Goal: Navigation & Orientation: Find specific page/section

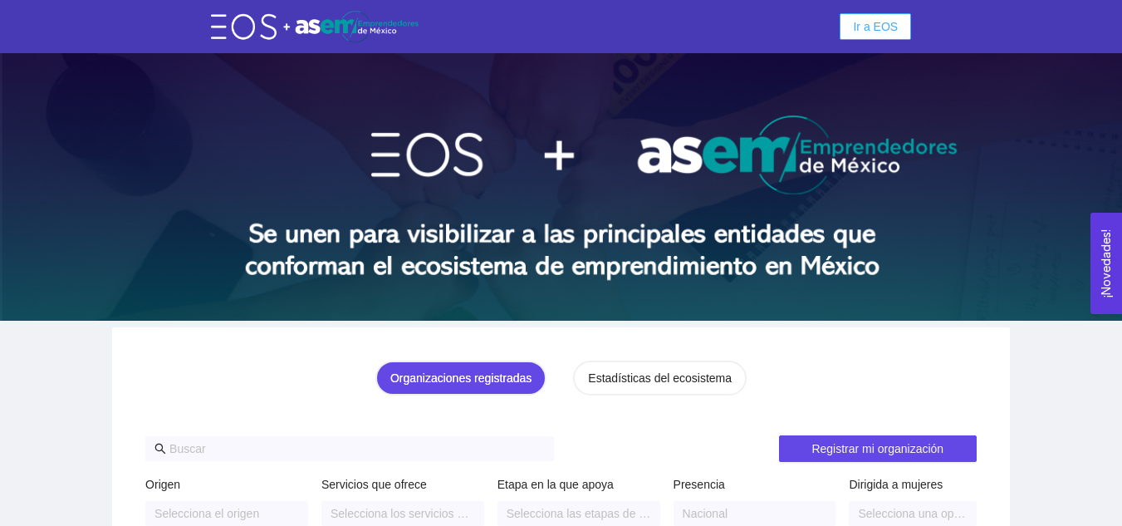
click at [870, 31] on span "Ir a EOS" at bounding box center [875, 26] width 45 height 18
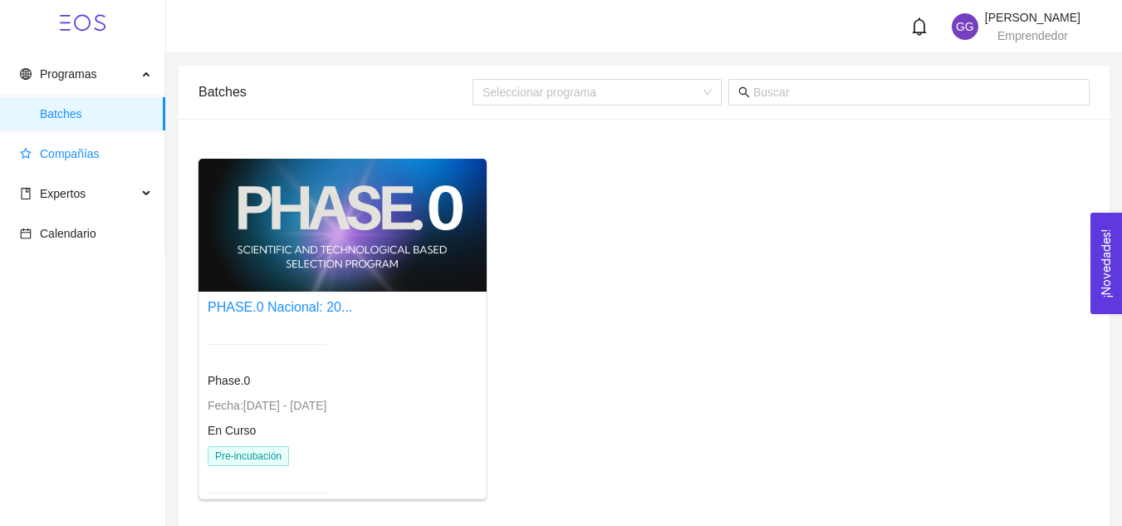
click at [82, 154] on span "Compañías" at bounding box center [70, 153] width 60 height 13
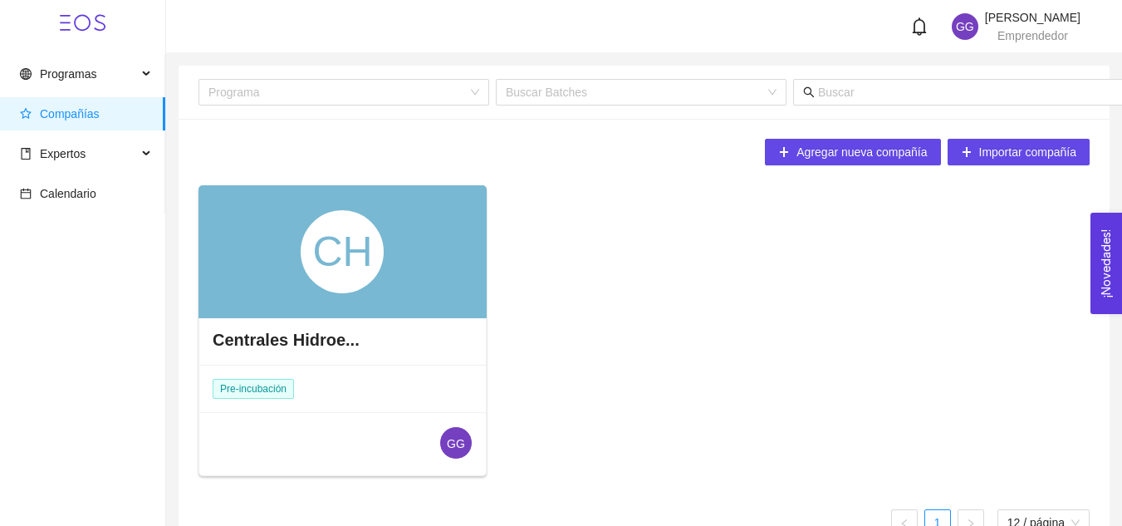
click at [199, 208] on div "CH" at bounding box center [342, 251] width 288 height 133
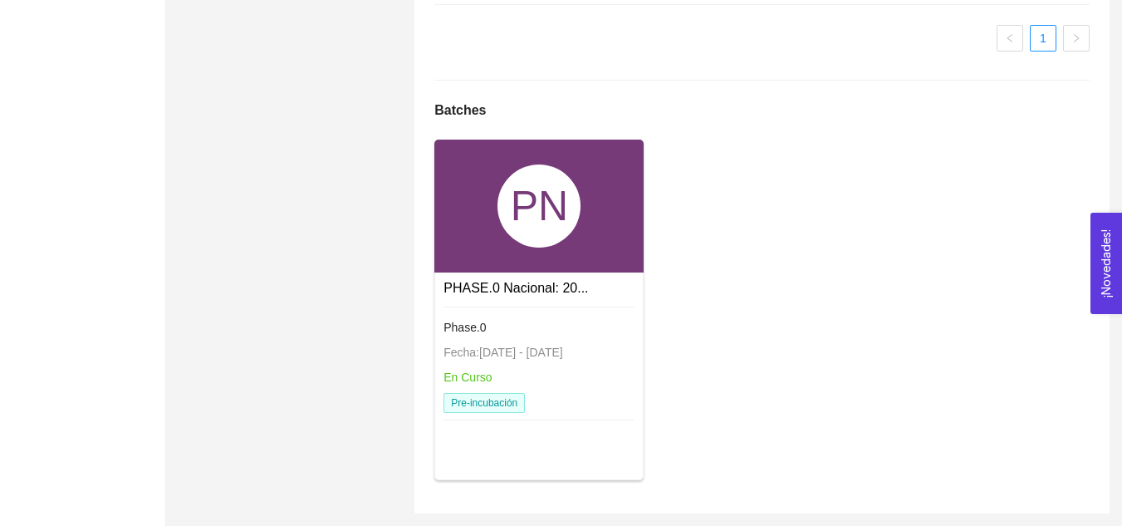
scroll to position [1194, 0]
click at [536, 225] on div "PN" at bounding box center [538, 205] width 83 height 83
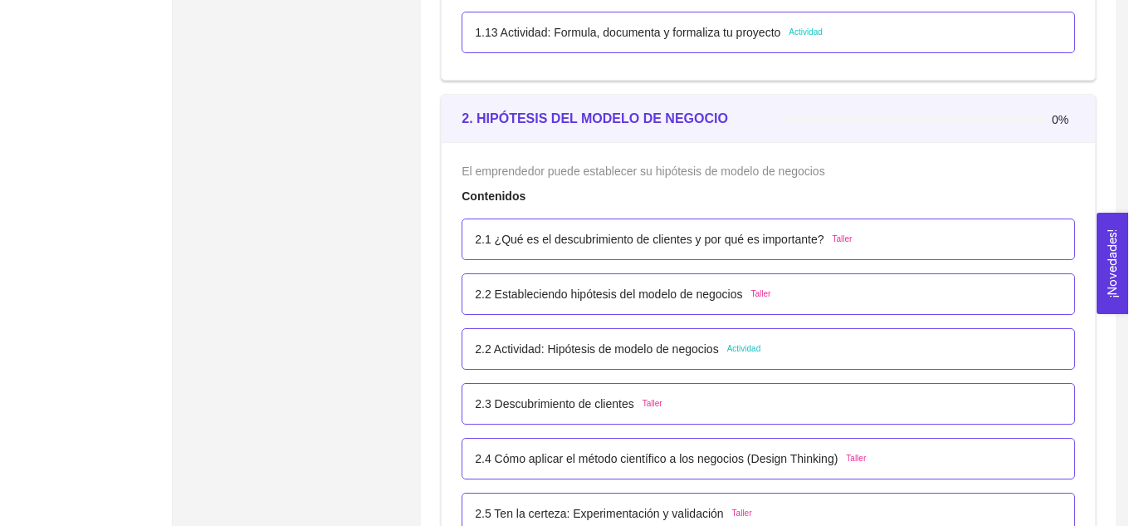
scroll to position [1591, 0]
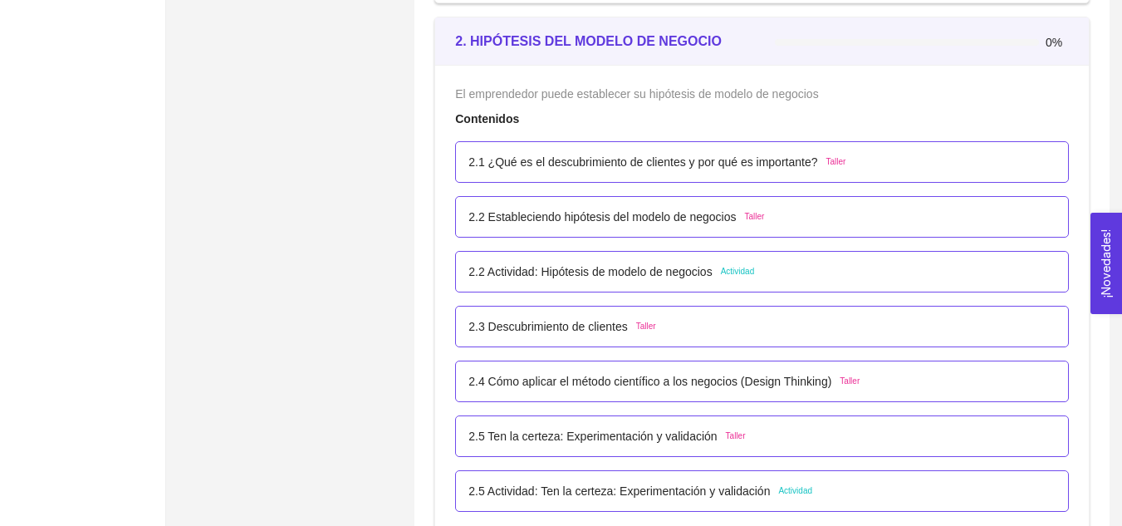
click at [793, 489] on span "Actividad" at bounding box center [795, 490] width 34 height 13
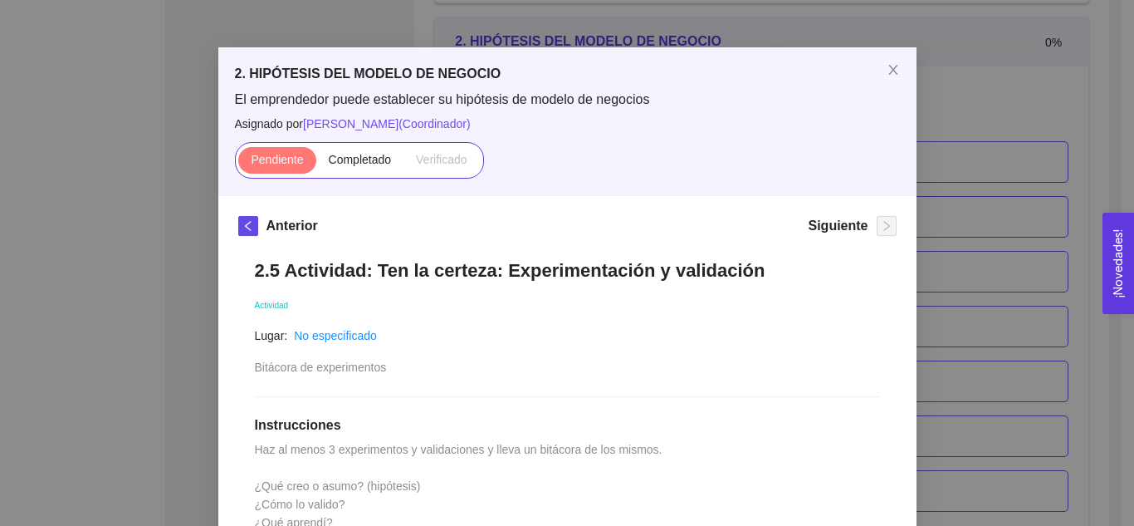
scroll to position [0, 0]
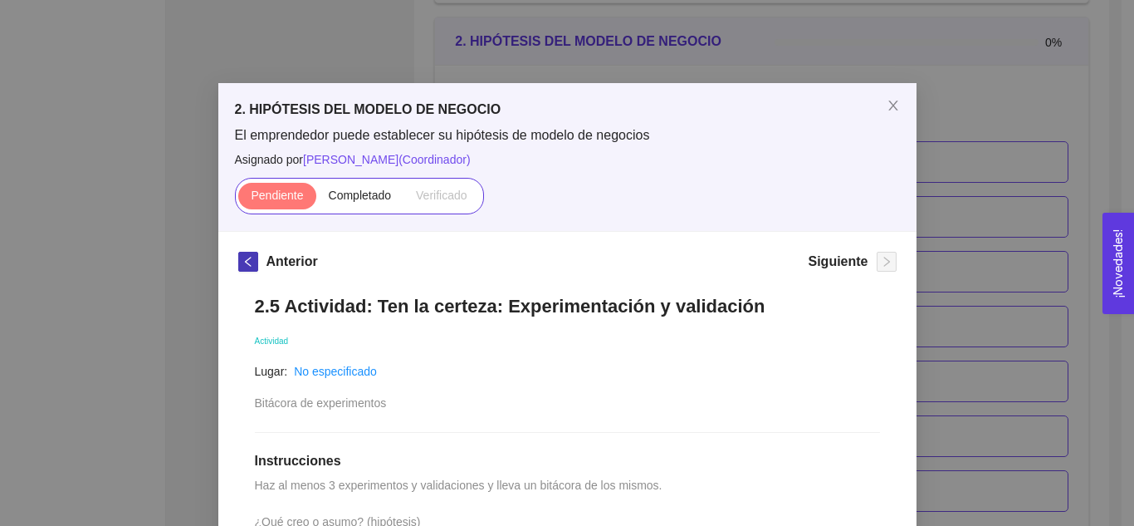
click at [243, 262] on icon "left" at bounding box center [248, 262] width 12 height 12
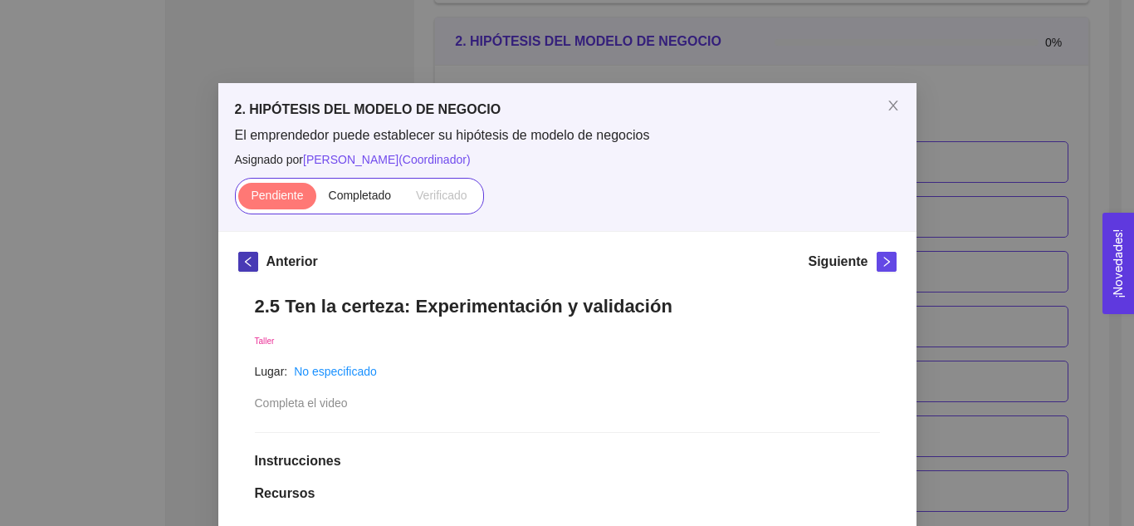
click at [243, 262] on icon "left" at bounding box center [248, 262] width 12 height 12
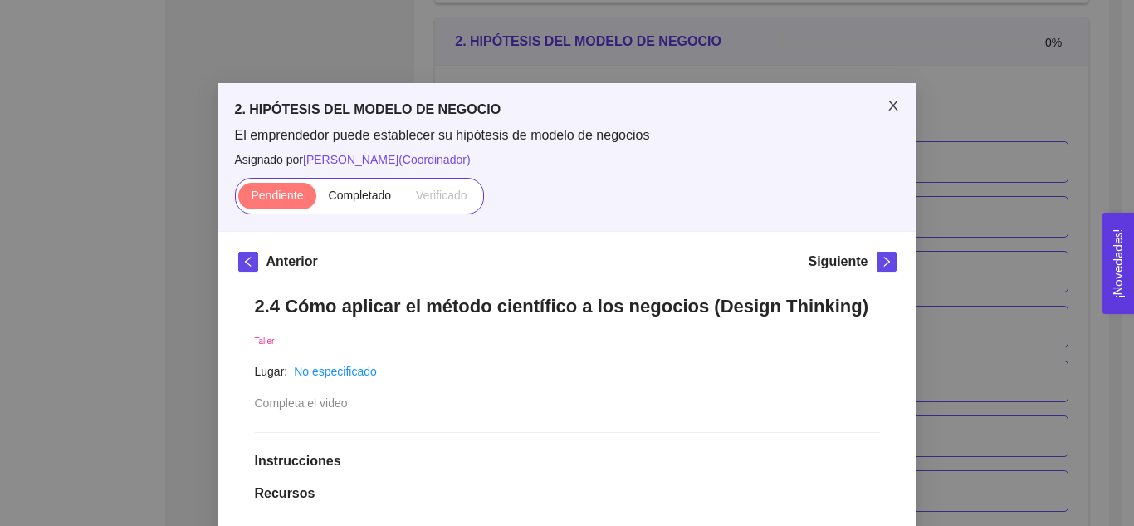
click at [888, 98] on span "Close" at bounding box center [893, 106] width 46 height 46
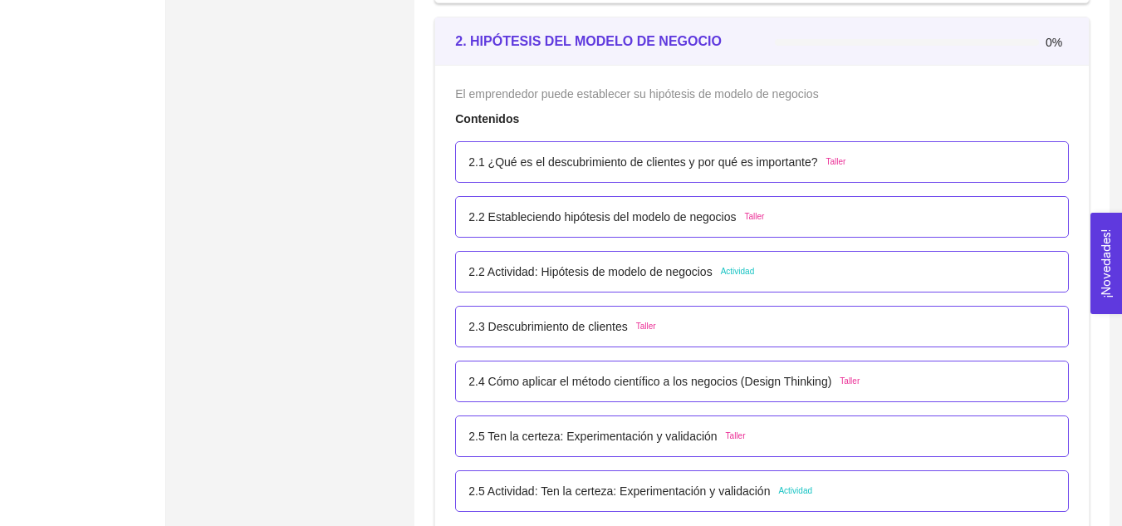
click at [726, 272] on span "Actividad" at bounding box center [738, 271] width 34 height 13
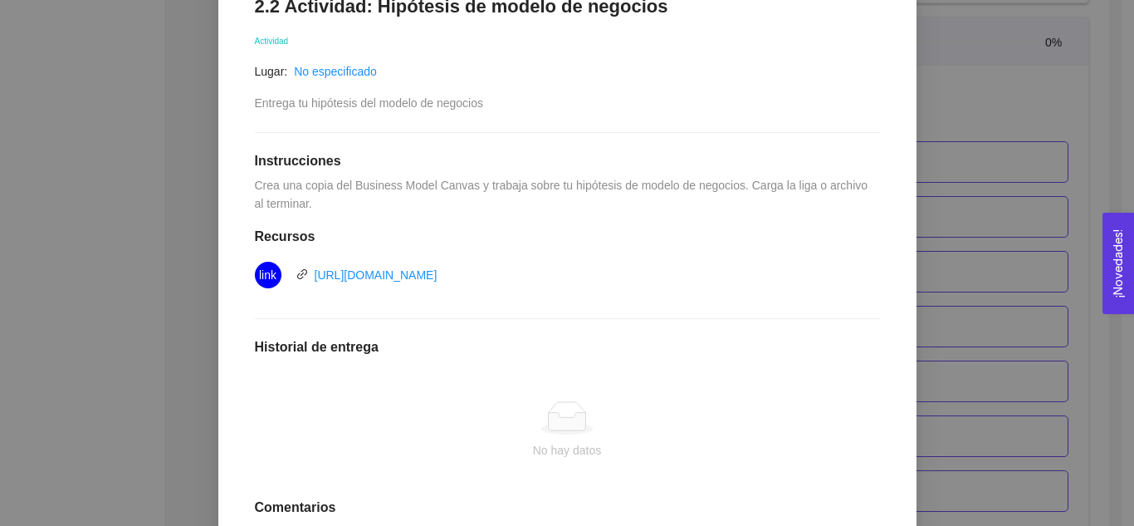
scroll to position [303, 0]
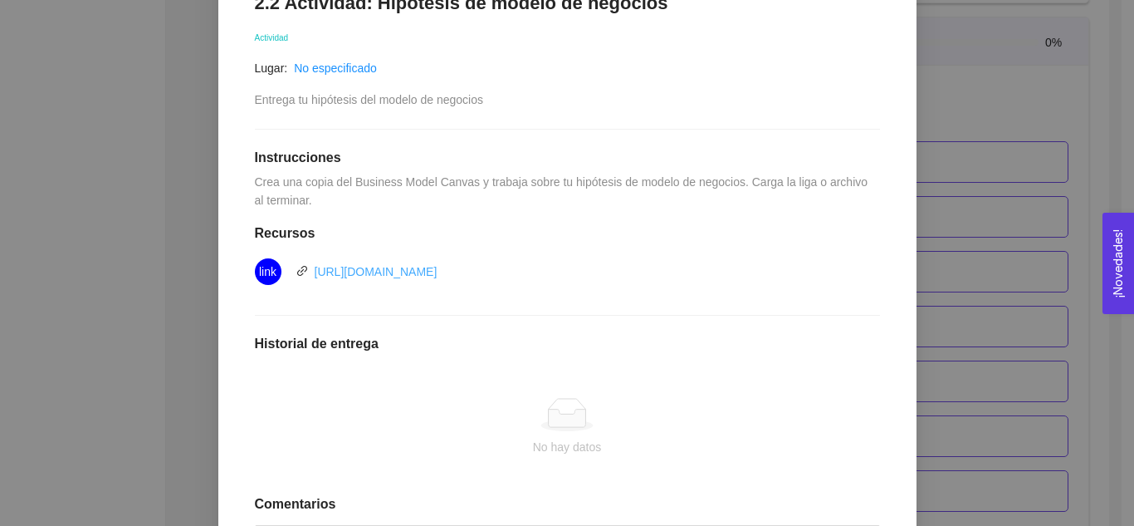
click at [374, 265] on link "[URL][DOMAIN_NAME]" at bounding box center [376, 271] width 123 height 13
